Goal: Transaction & Acquisition: Purchase product/service

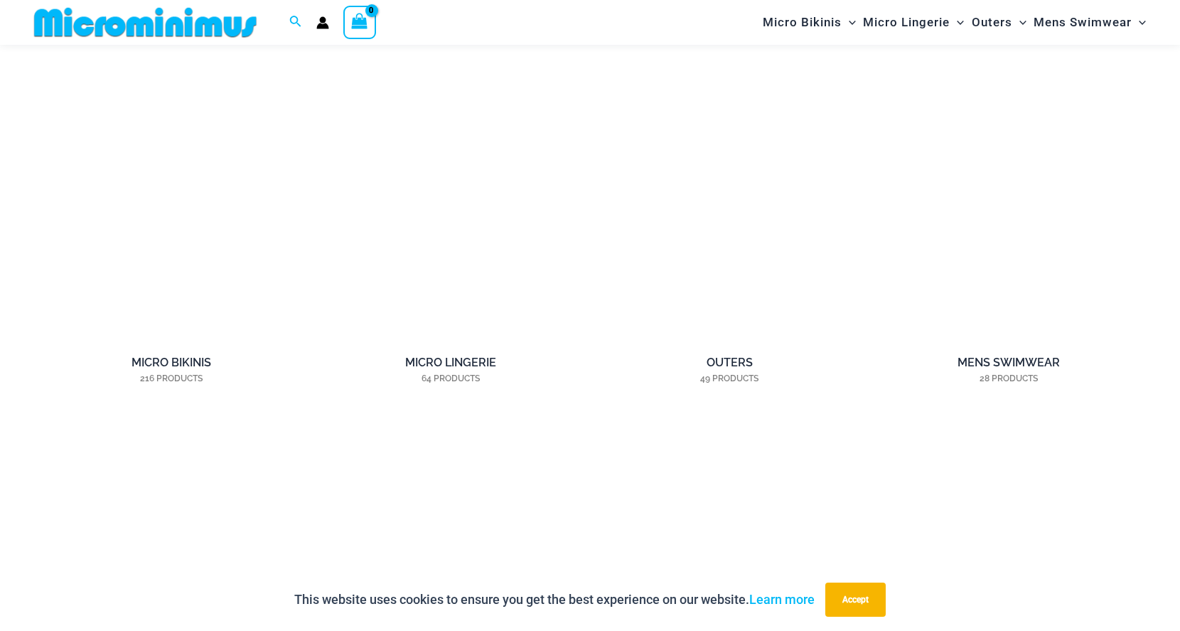
scroll to position [1233, 0]
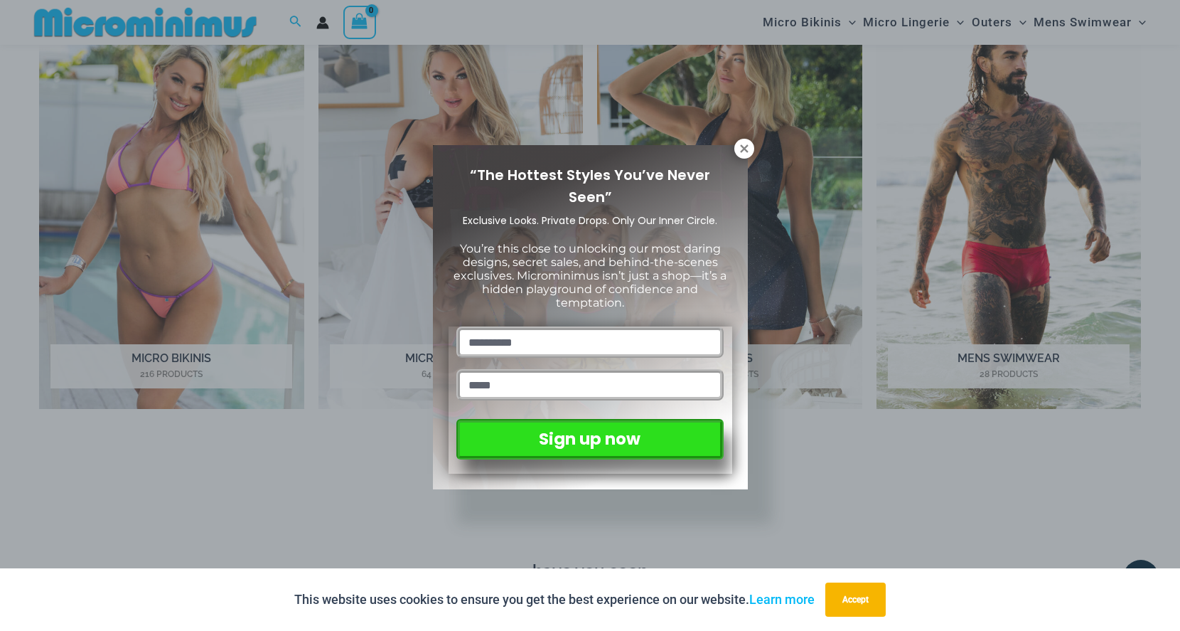
click at [234, 163] on div "“The Hottest Styles You’ve Never Seen” Exclusive Looks. Private Drops. Only Our…" at bounding box center [590, 315] width 1180 height 631
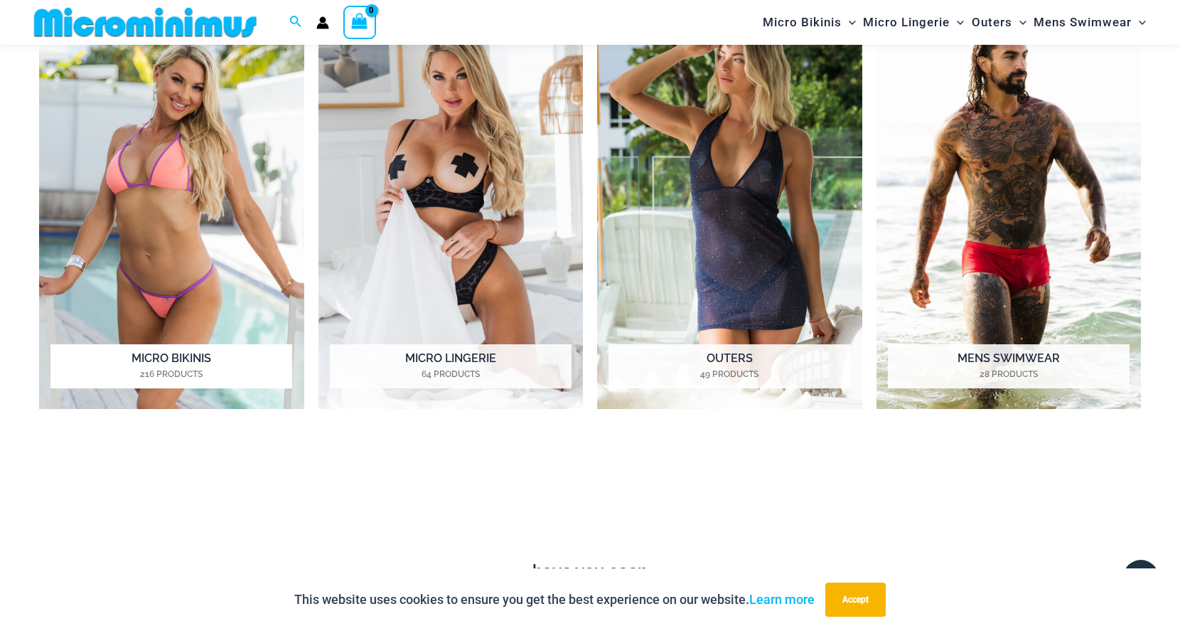
click at [234, 163] on img "Visit product category Micro Bikinis" at bounding box center [171, 204] width 265 height 407
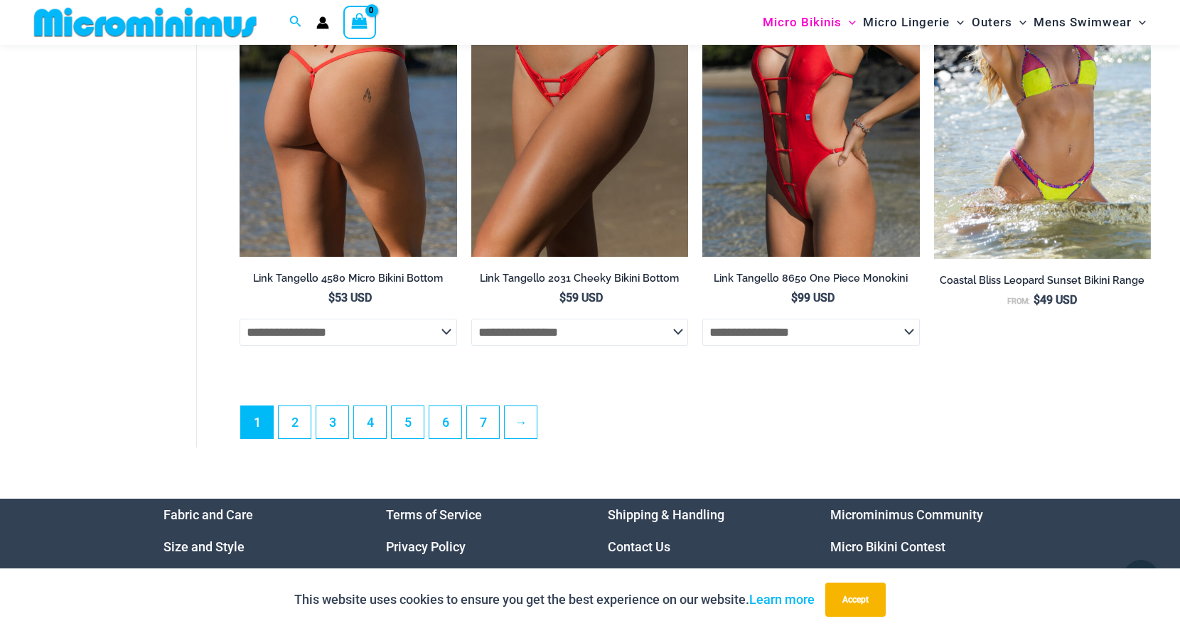
scroll to position [3777, 0]
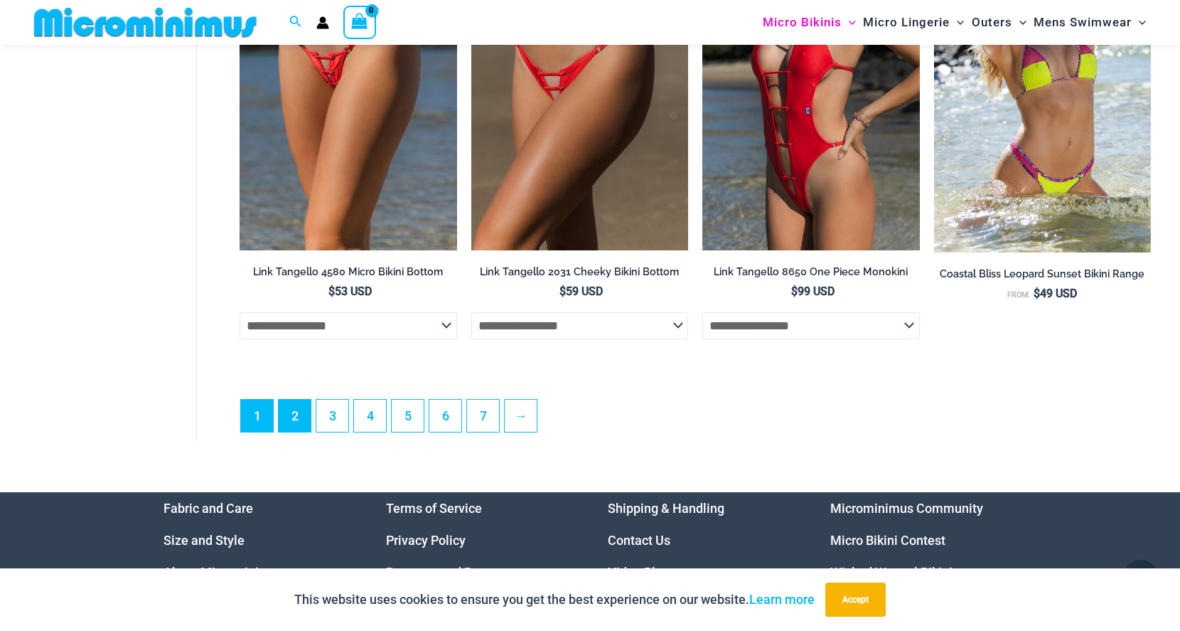
click at [311, 408] on link "2" at bounding box center [295, 416] width 32 height 32
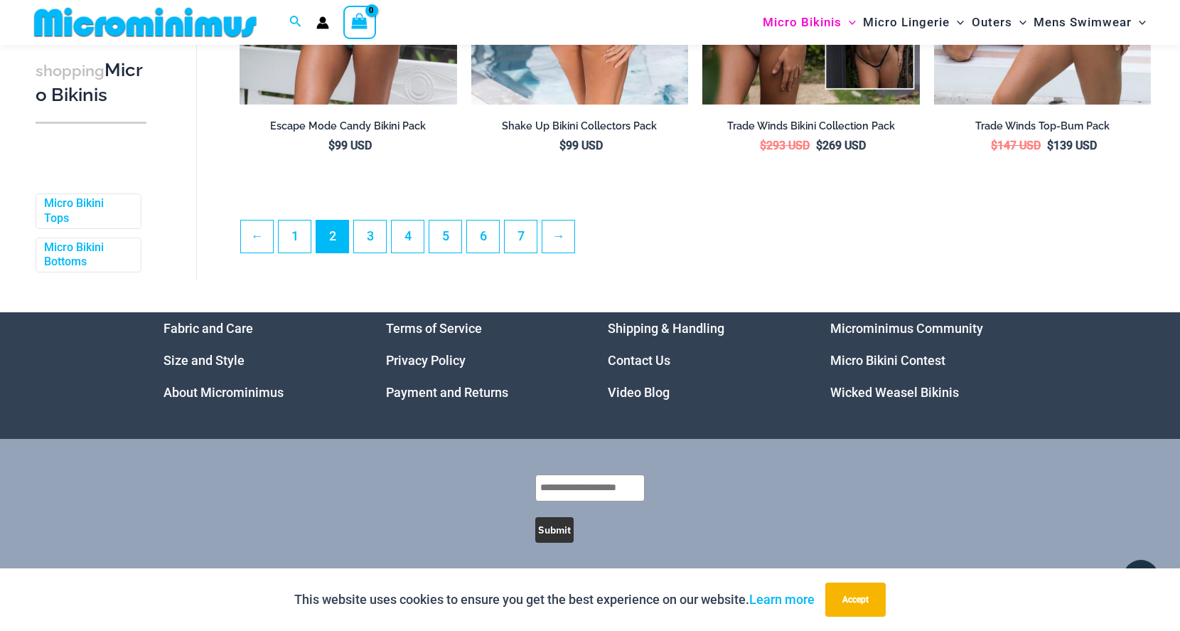
scroll to position [3671, 0]
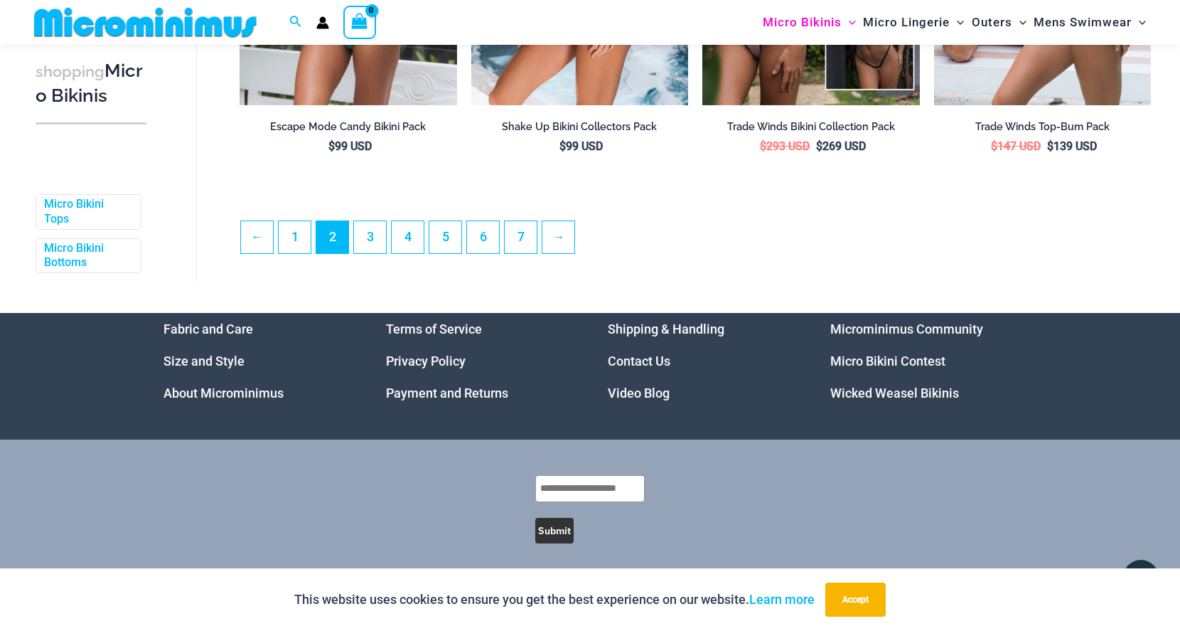
click at [805, 1] on div "Micro Bikinis Menu Toggle Sexy Bikini Sets Bikini Tops Bikini Bottoms Menu Togg…" at bounding box center [863, 22] width 578 height 45
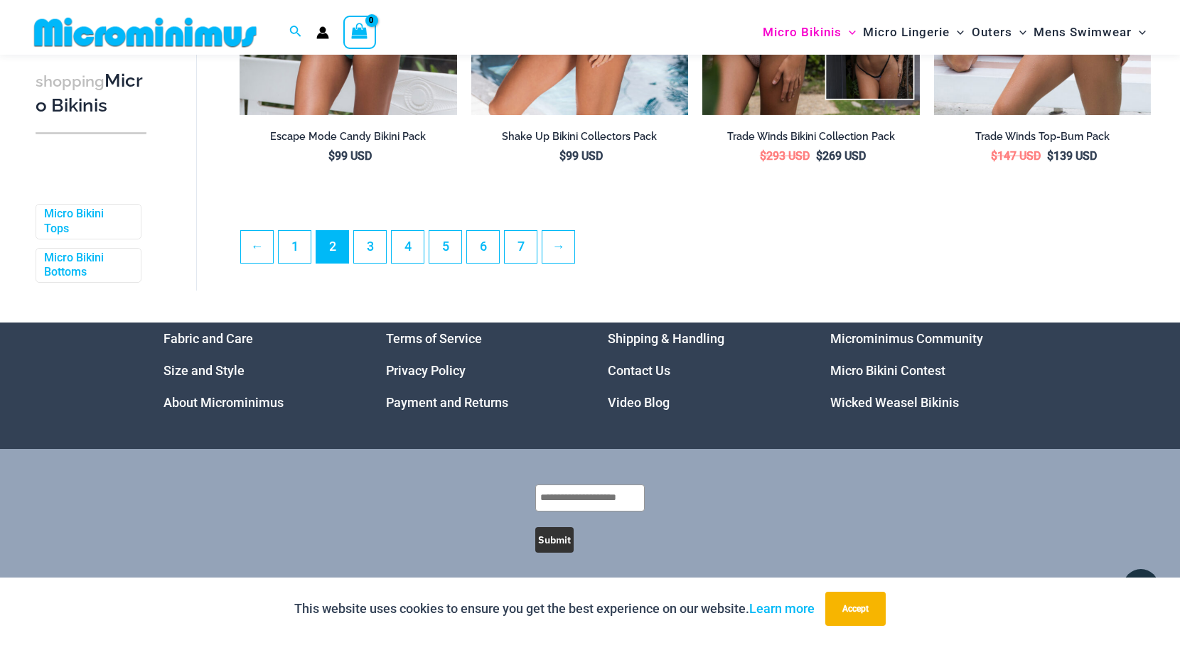
scroll to position [3606, 0]
